Goal: Navigation & Orientation: Understand site structure

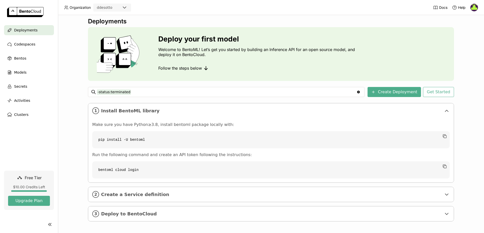
scroll to position [6, 0]
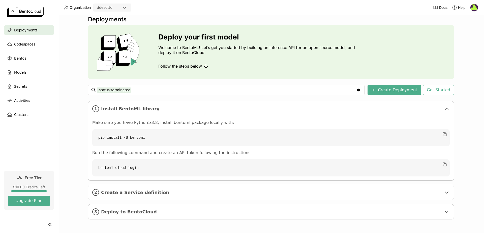
click at [26, 66] on ul "Deployments Codespaces Bentos Models Secrets Activities Clusters" at bounding box center [29, 72] width 58 height 95
click at [27, 56] on div "Bentos" at bounding box center [29, 58] width 50 height 10
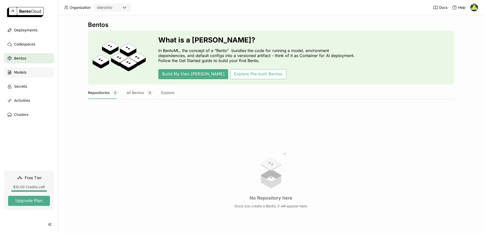
click at [34, 72] on div "Models" at bounding box center [29, 73] width 50 height 10
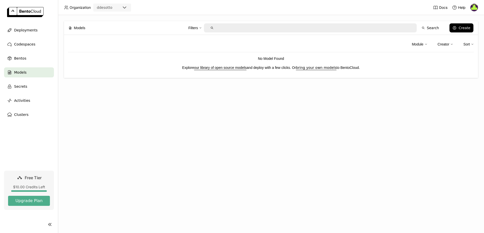
click at [215, 68] on link "our library of open source models" at bounding box center [220, 68] width 52 height 4
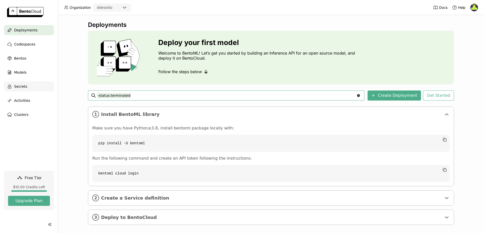
click at [27, 87] on div "Secrets" at bounding box center [29, 87] width 50 height 10
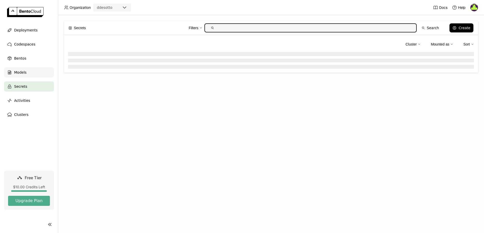
click at [38, 76] on div "Models" at bounding box center [29, 73] width 50 height 10
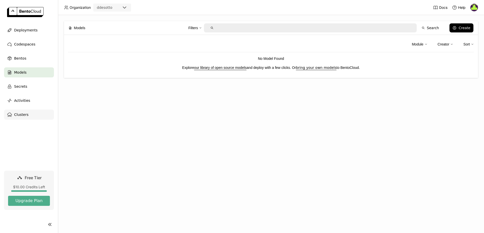
click at [35, 113] on div "Clusters" at bounding box center [29, 115] width 50 height 10
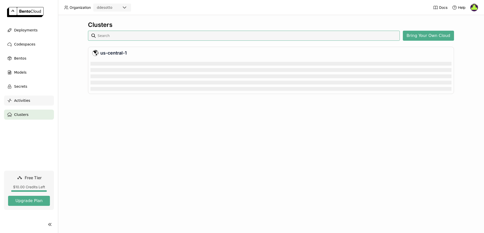
click at [34, 100] on div "Activities" at bounding box center [29, 101] width 50 height 10
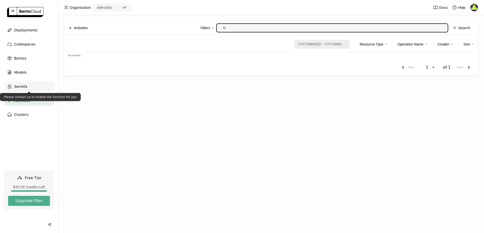
click at [35, 91] on div "Secrets" at bounding box center [29, 87] width 50 height 10
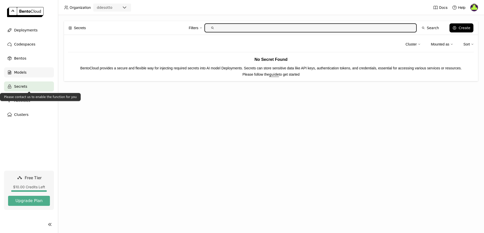
click at [35, 73] on div "Models" at bounding box center [29, 73] width 50 height 10
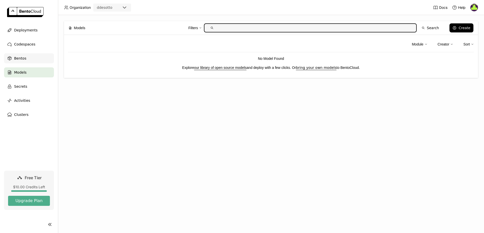
click at [32, 61] on div "Bentos" at bounding box center [29, 58] width 50 height 10
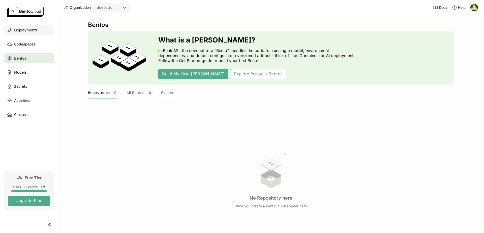
click at [26, 29] on span "Deployments" at bounding box center [25, 30] width 23 height 6
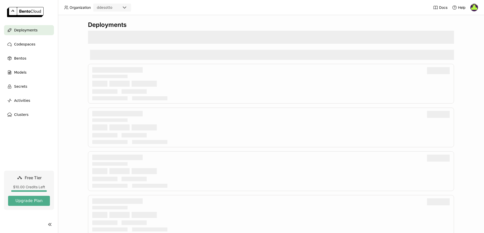
click at [30, 13] on img at bounding box center [25, 12] width 37 height 10
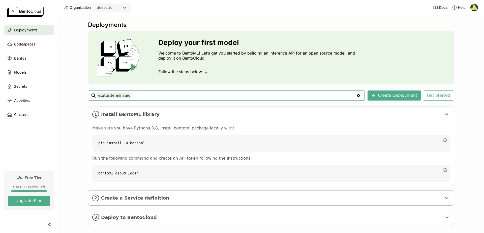
scroll to position [6, 0]
